Goal: Task Accomplishment & Management: Manage account settings

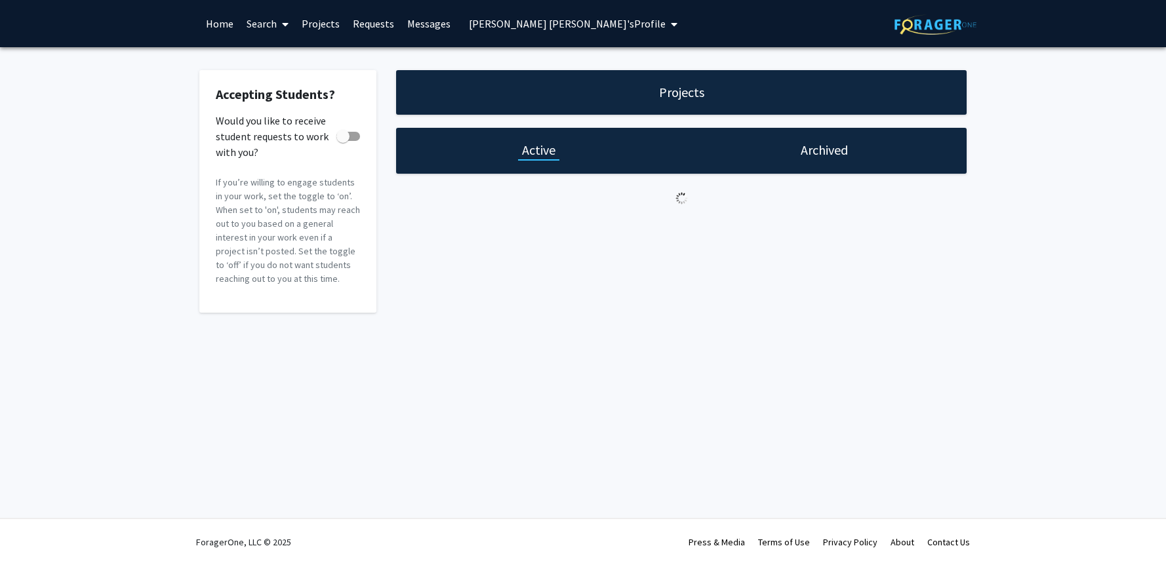
checkbox input "true"
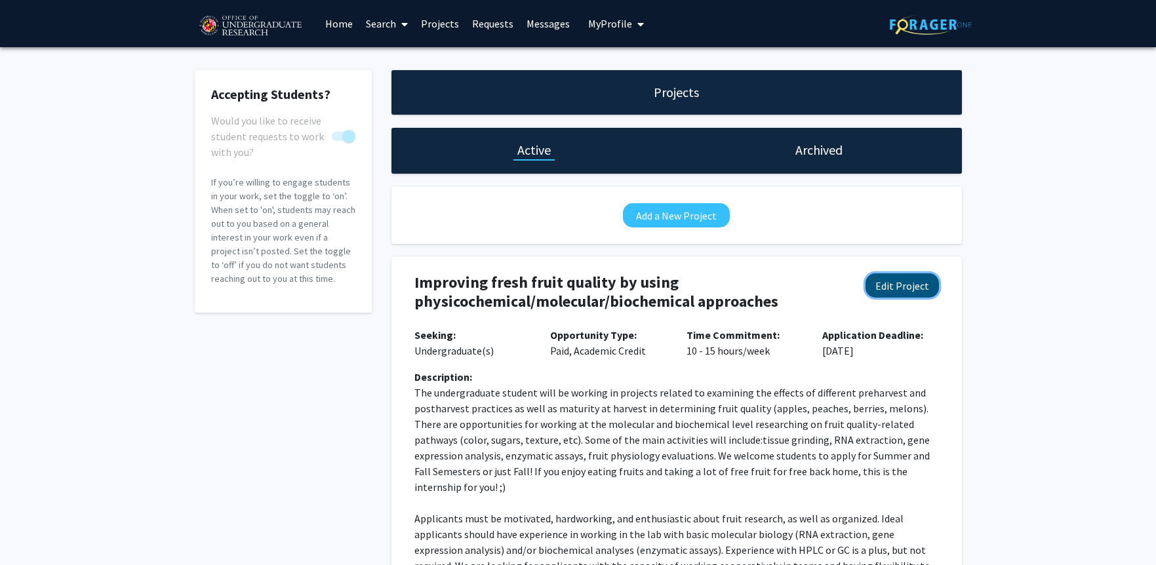
click at [900, 283] on button "Edit Project" at bounding box center [902, 286] width 73 height 24
select select "10 - 15"
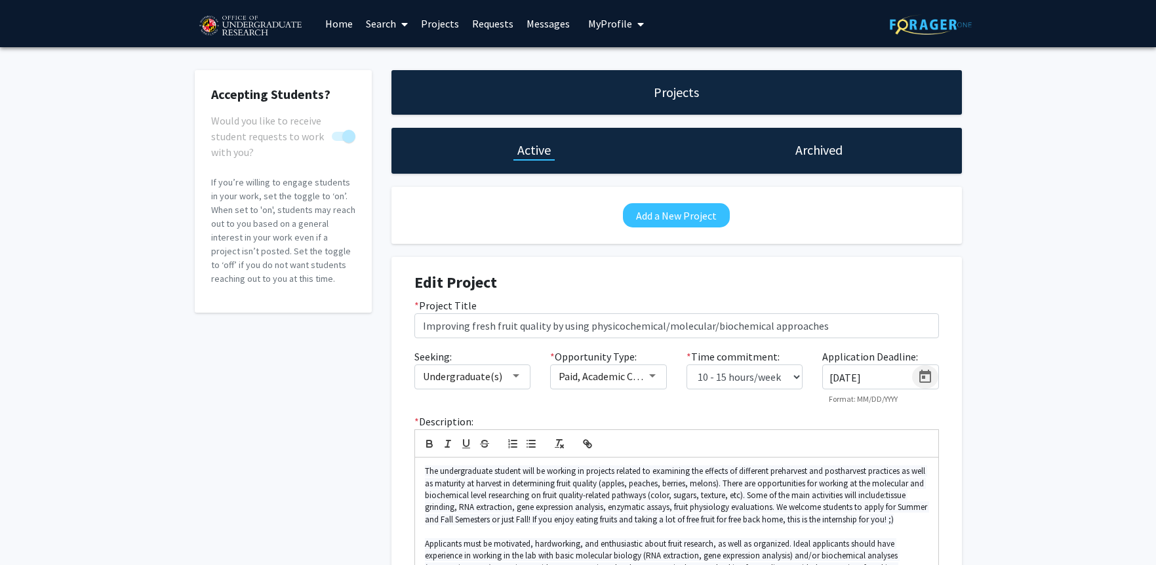
click at [926, 378] on icon "Open calendar" at bounding box center [926, 377] width 16 height 16
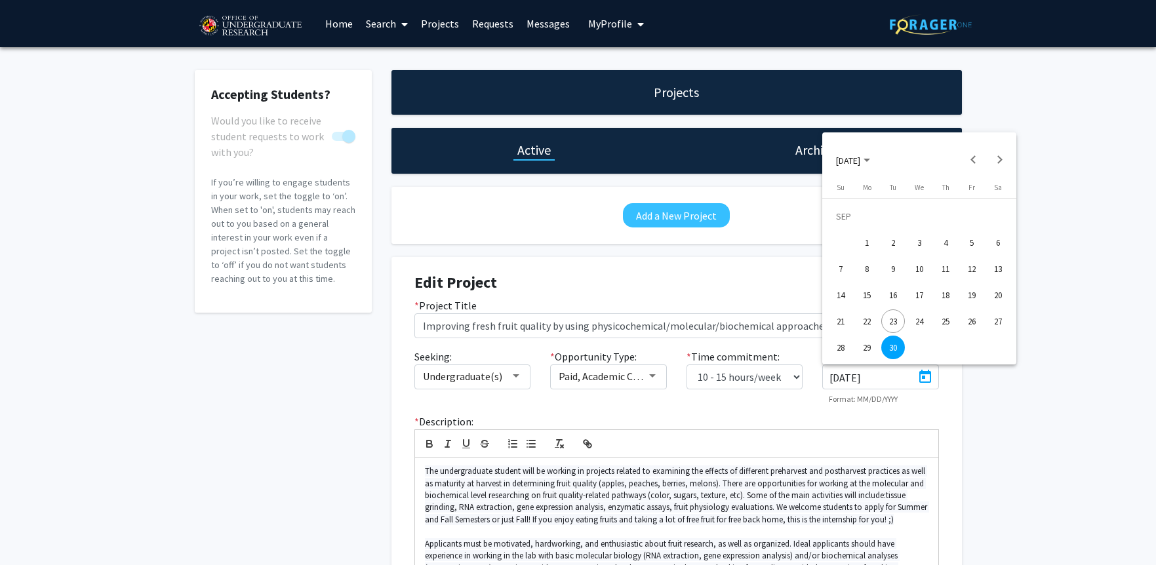
click at [870, 161] on polygon "Choose month and year" at bounding box center [867, 160] width 7 height 3
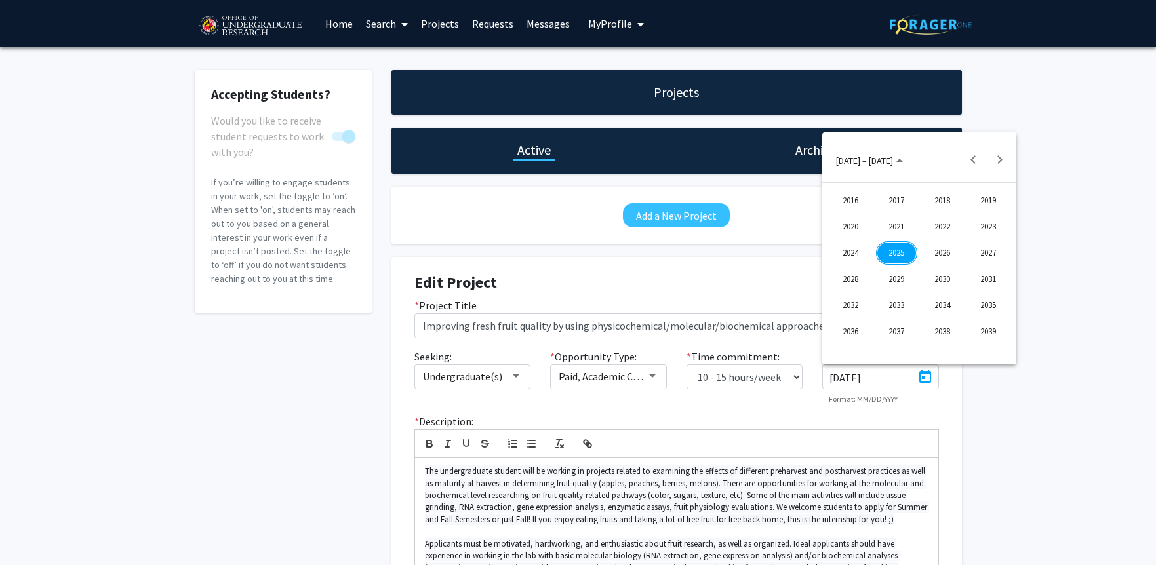
click at [949, 254] on div "2026" at bounding box center [942, 253] width 41 height 24
click at [858, 279] on div "SEP" at bounding box center [850, 280] width 41 height 24
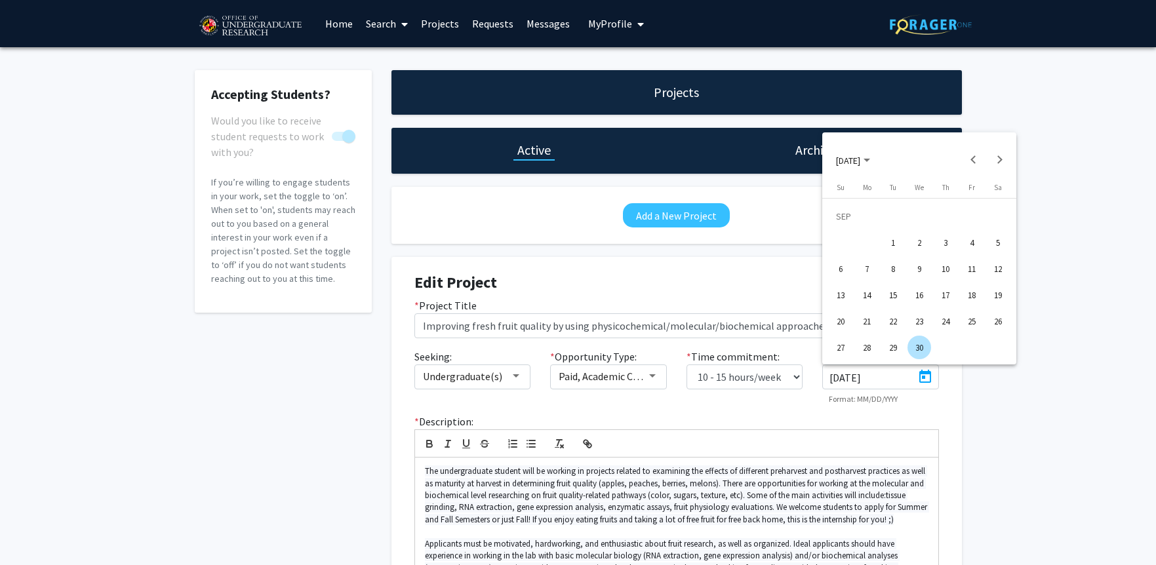
click at [916, 345] on div "30" at bounding box center [920, 348] width 24 height 24
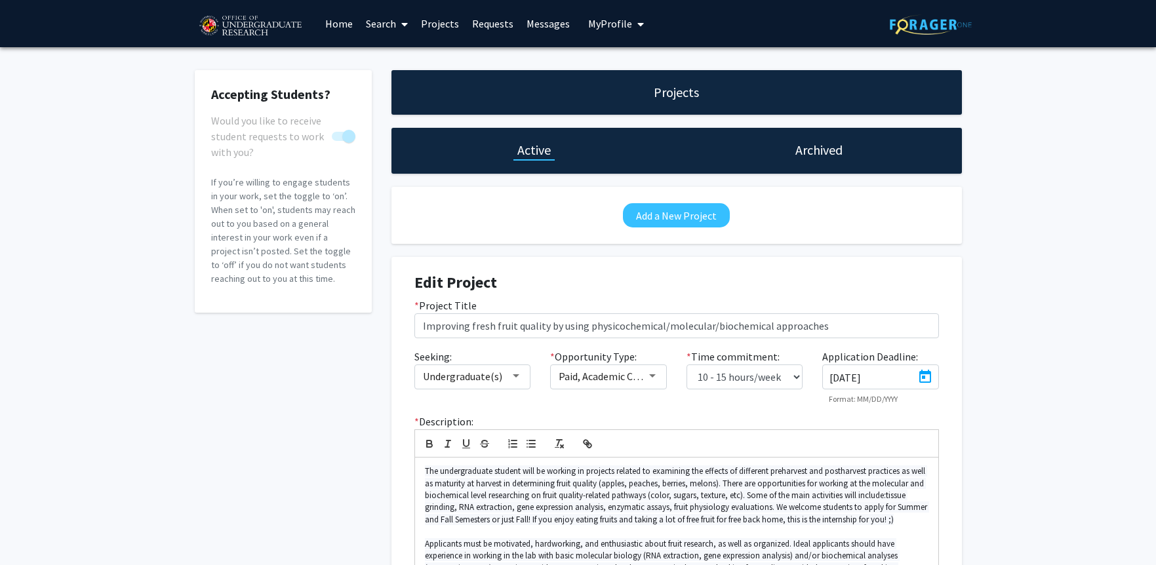
type input "[DATE]"
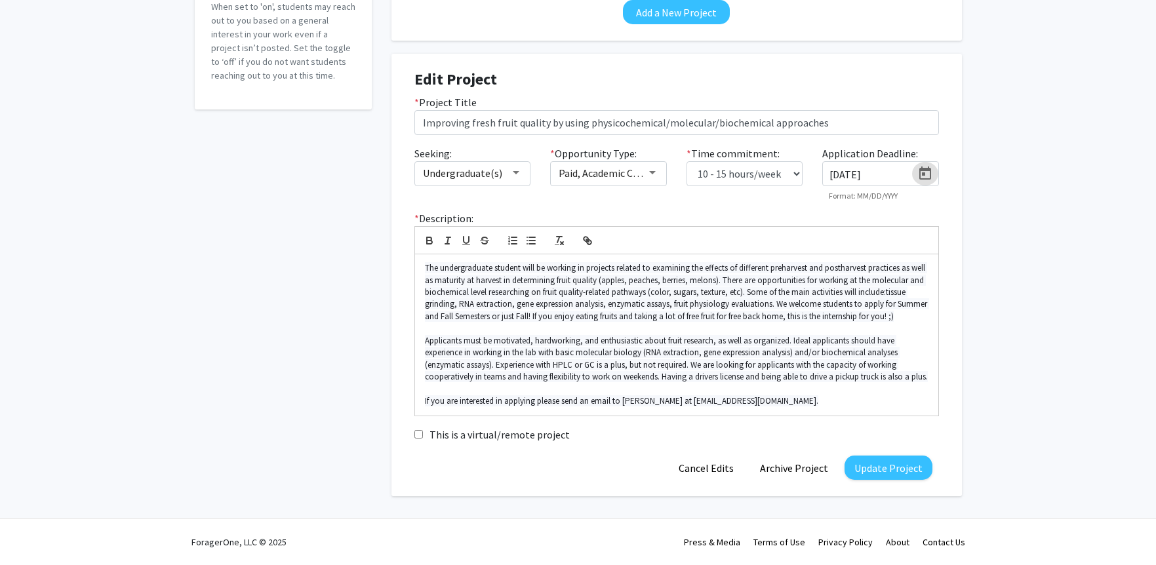
scroll to position [216, 0]
click at [922, 472] on button "Update Project" at bounding box center [889, 468] width 88 height 24
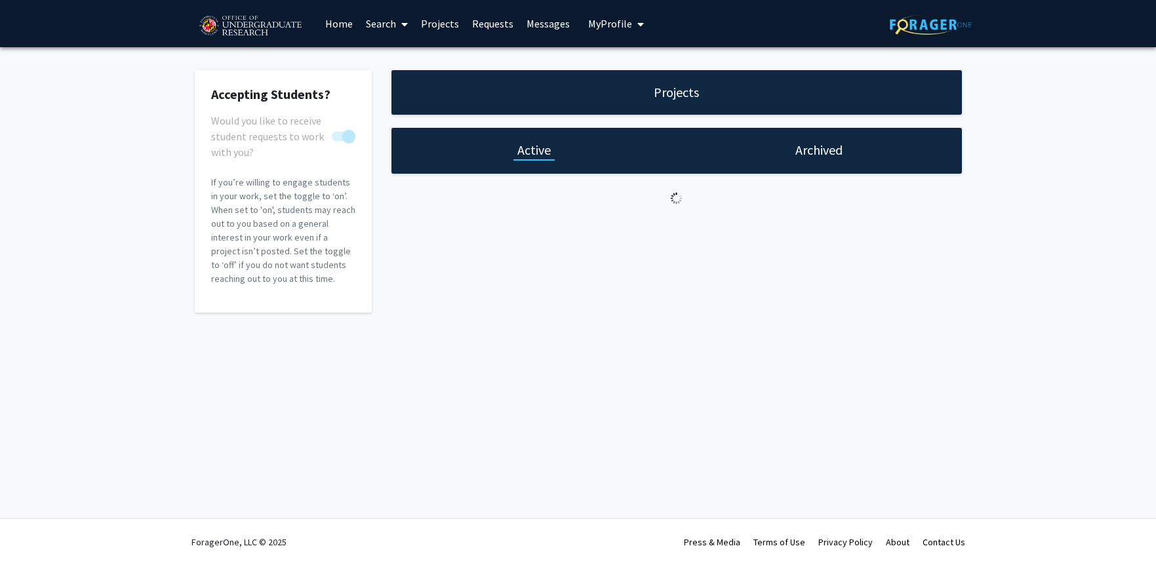
scroll to position [0, 0]
